Goal: Task Accomplishment & Management: Complete application form

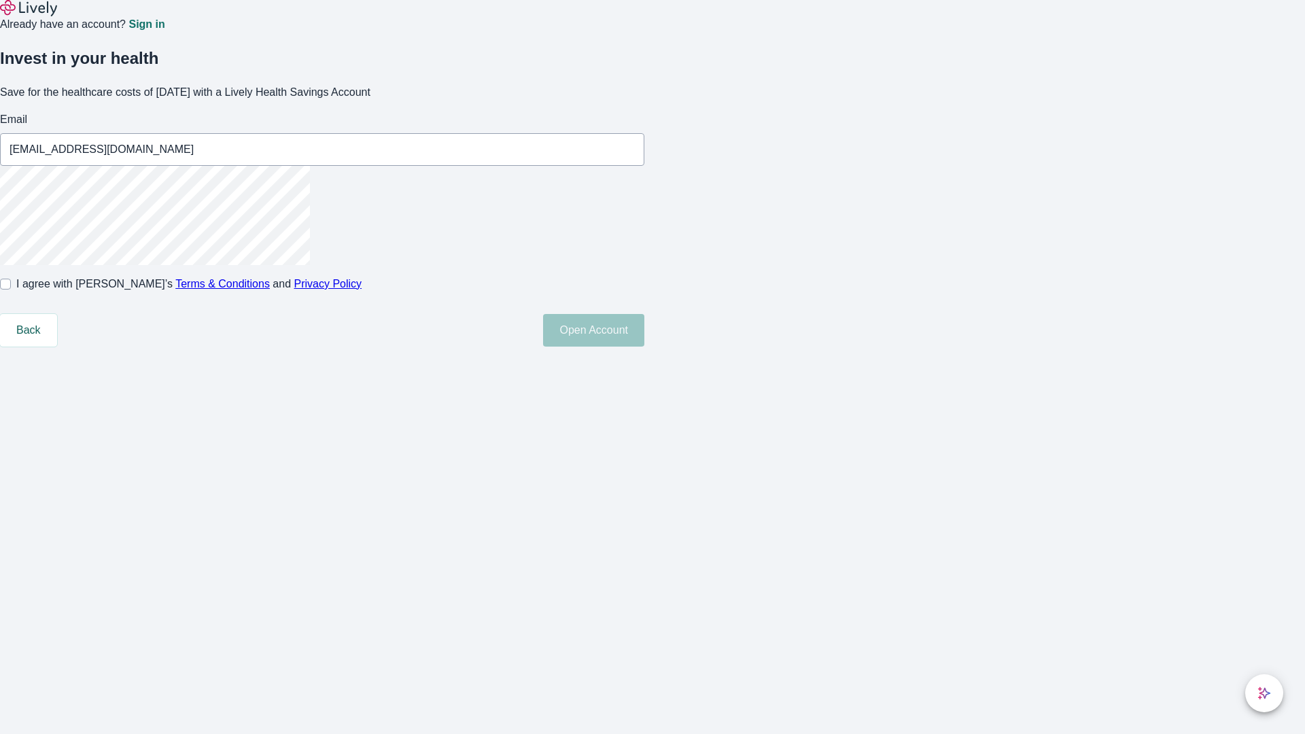
click at [11, 290] on input "I agree with Lively’s Terms & Conditions and Privacy Policy" at bounding box center [5, 284] width 11 height 11
checkbox input "true"
click at [644, 347] on button "Open Account" at bounding box center [593, 330] width 101 height 33
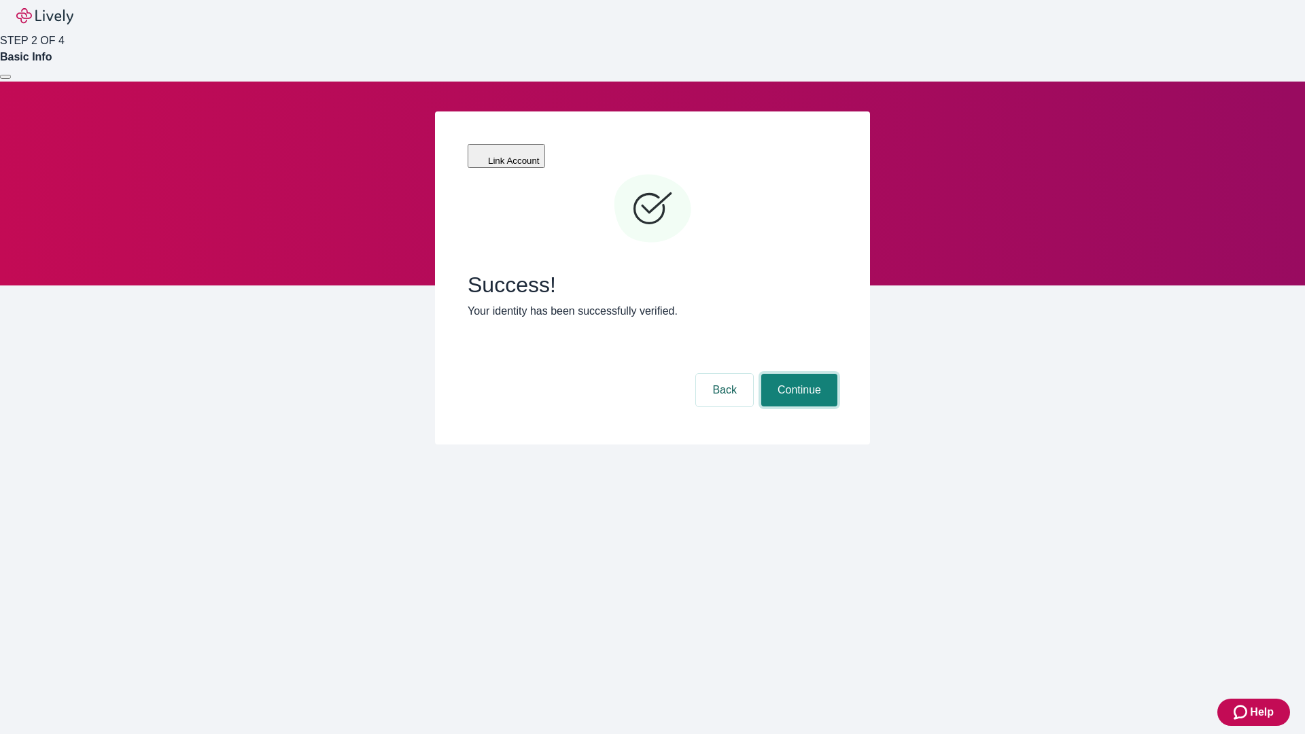
click at [797, 374] on button "Continue" at bounding box center [799, 390] width 76 height 33
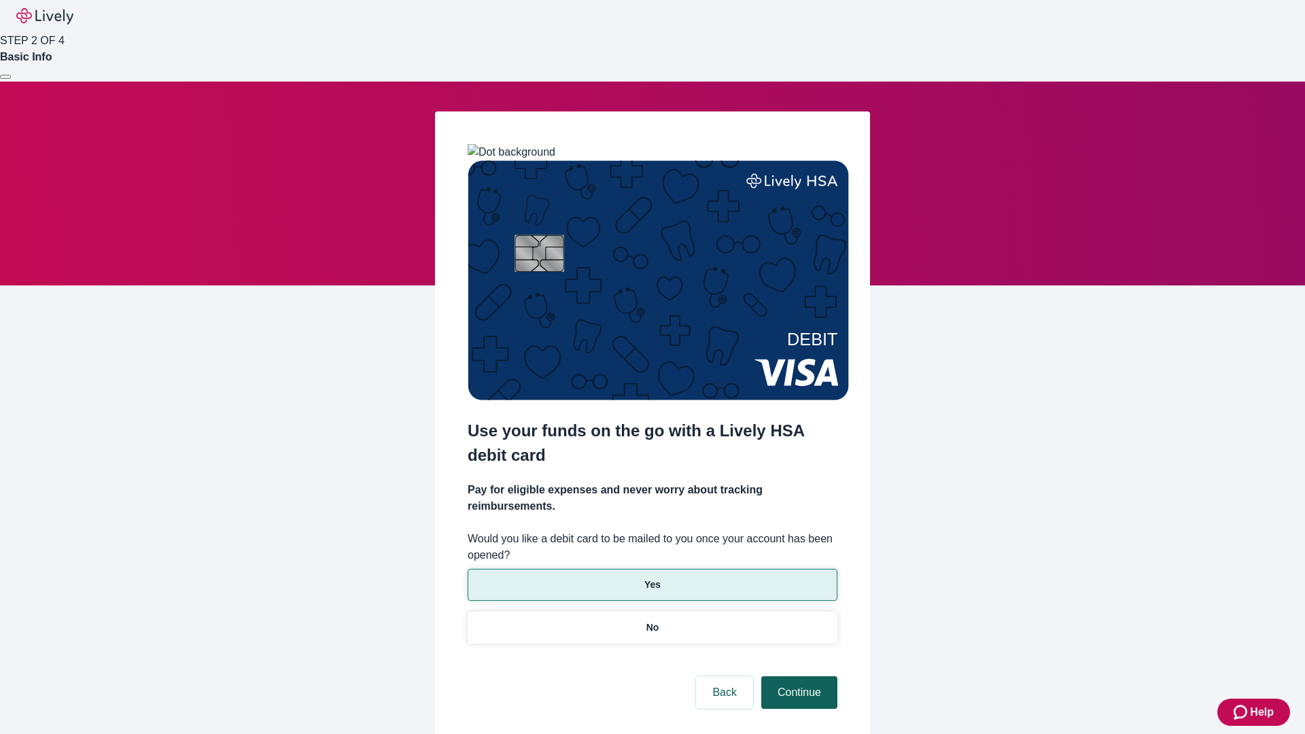
click at [652, 578] on p "Yes" at bounding box center [652, 585] width 16 height 14
click at [797, 676] on button "Continue" at bounding box center [799, 692] width 76 height 33
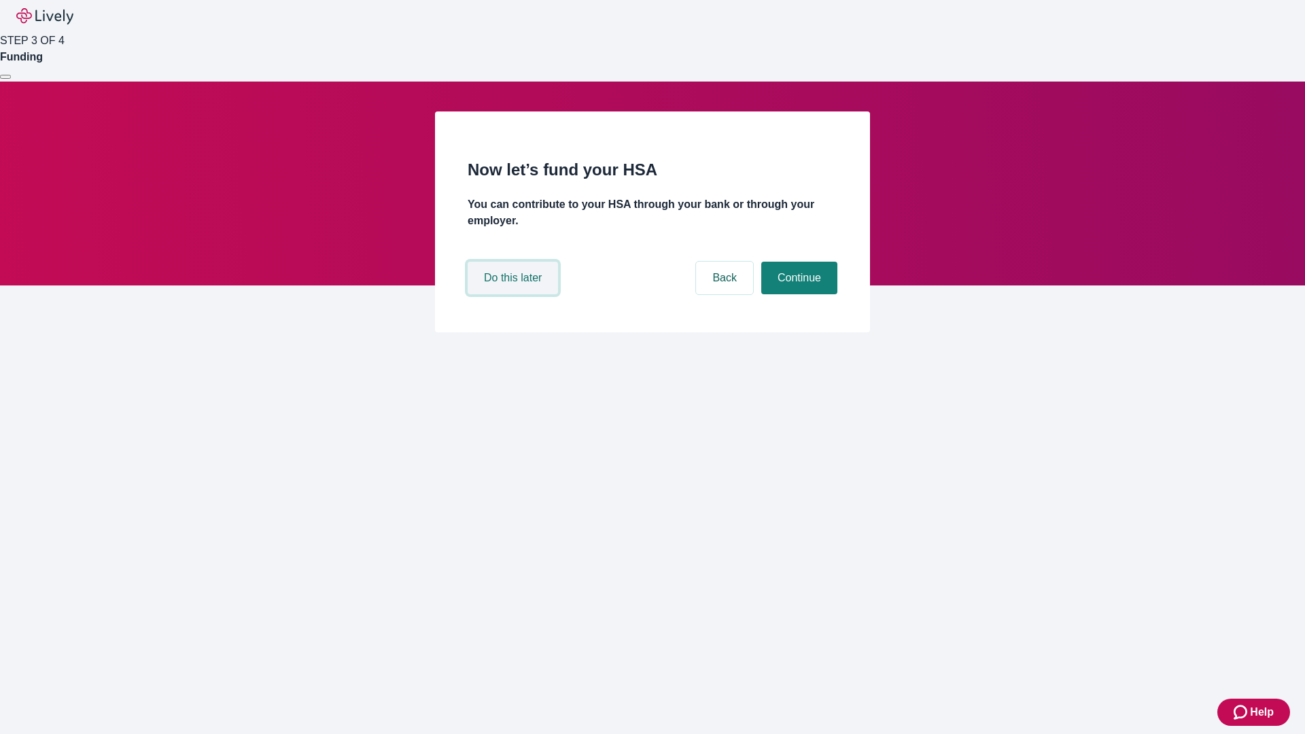
click at [514, 294] on button "Do this later" at bounding box center [513, 278] width 90 height 33
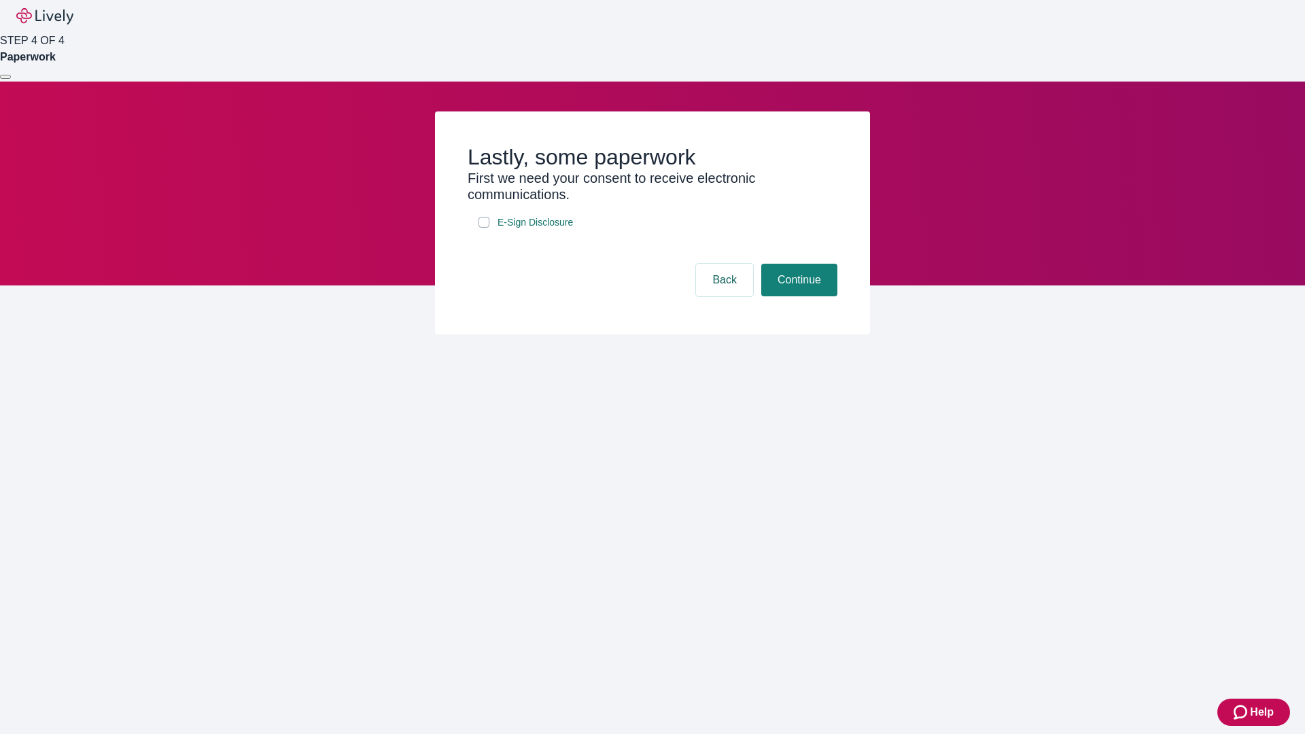
click at [484, 228] on input "E-Sign Disclosure" at bounding box center [483, 222] width 11 height 11
checkbox input "true"
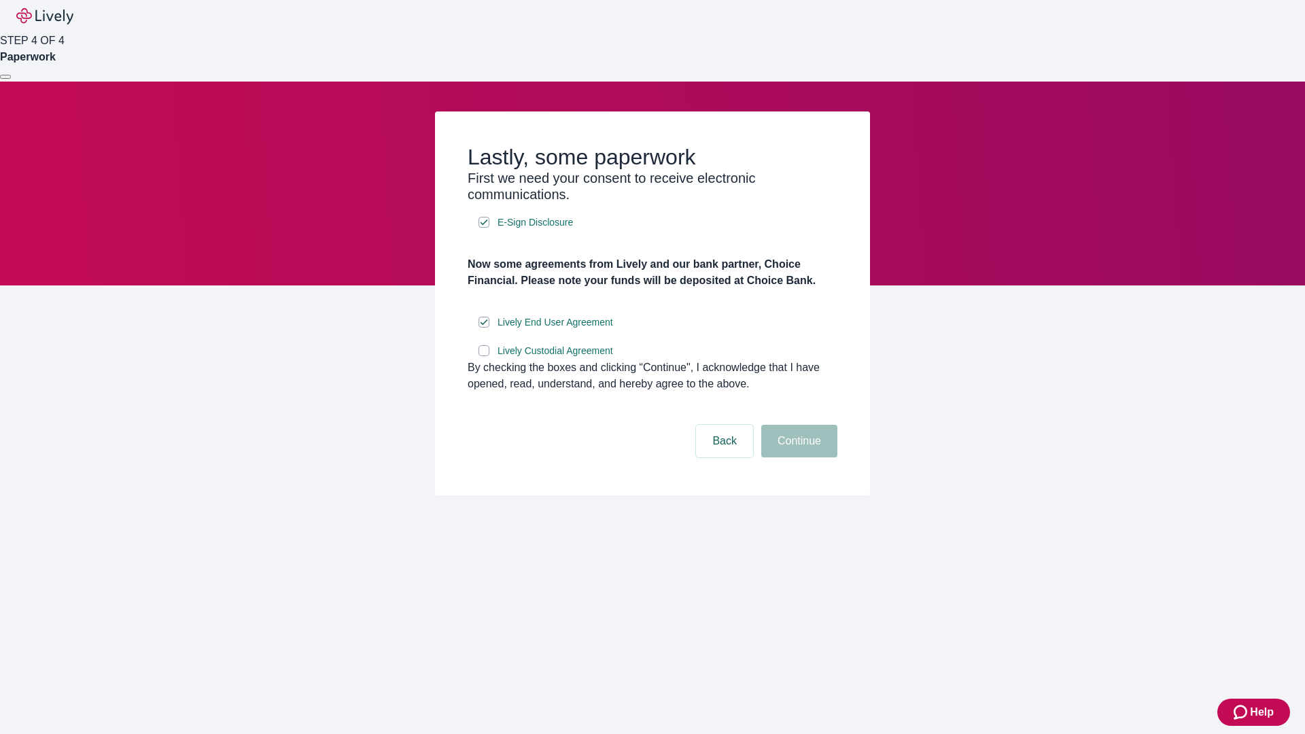
click at [484, 356] on input "Lively Custodial Agreement" at bounding box center [483, 350] width 11 height 11
checkbox input "true"
click at [797, 457] on button "Continue" at bounding box center [799, 441] width 76 height 33
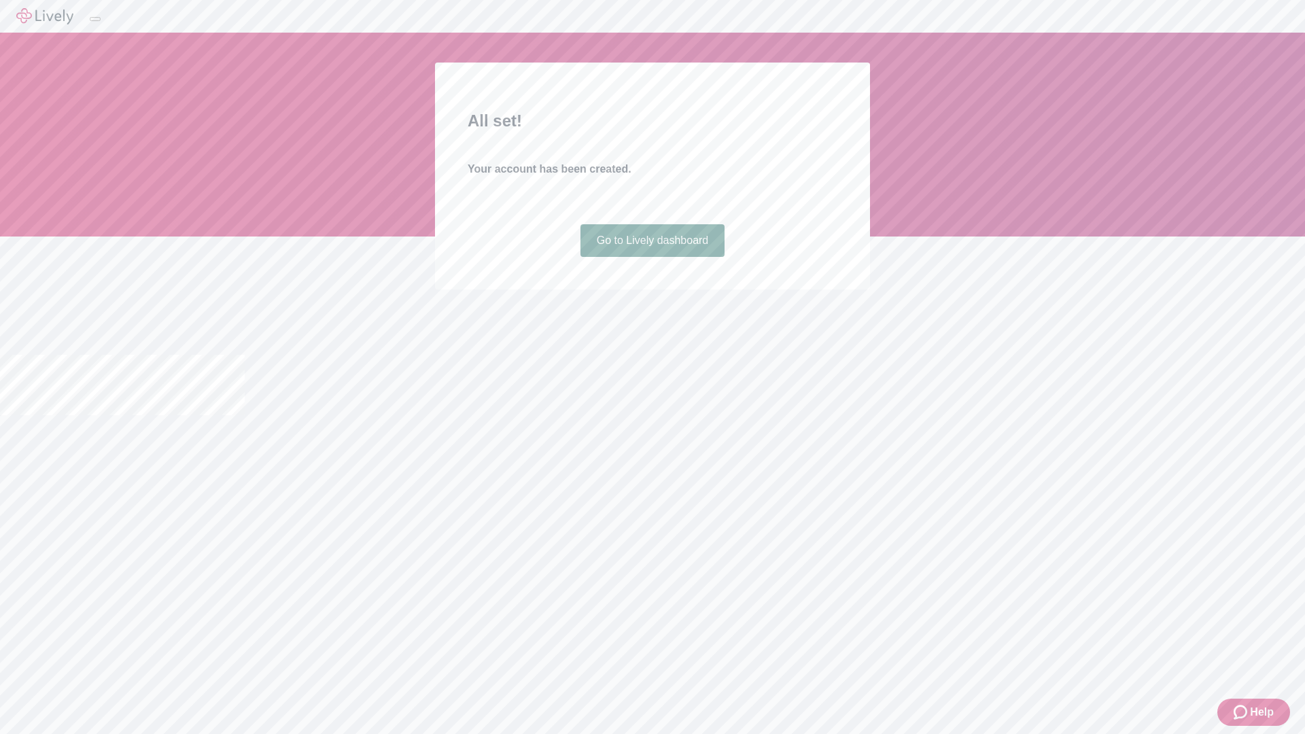
click at [652, 257] on link "Go to Lively dashboard" at bounding box center [652, 240] width 145 height 33
